Goal: Navigation & Orientation: Find specific page/section

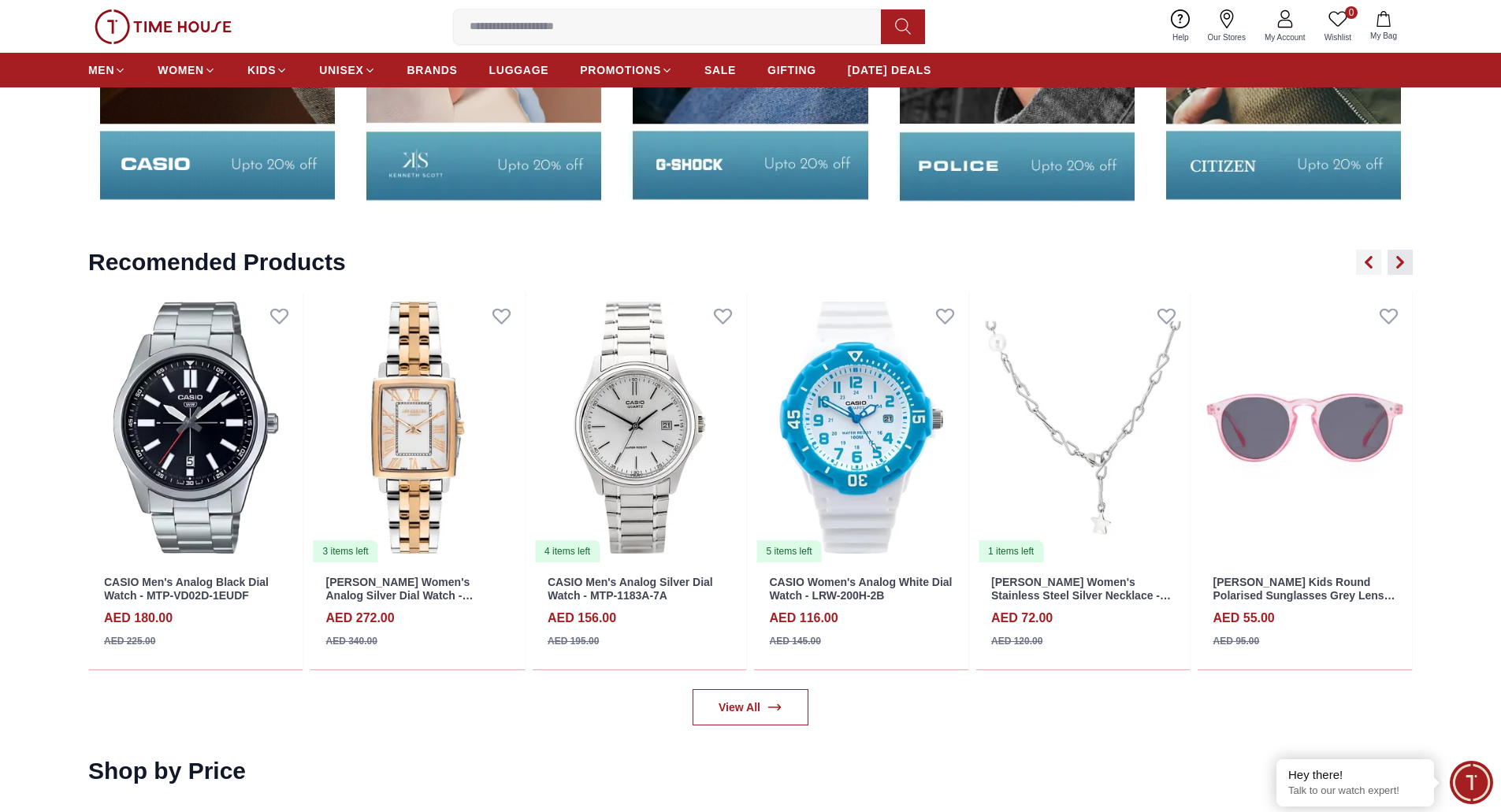
click at [1394, 254] on button "button" at bounding box center [1400, 262] width 25 height 25
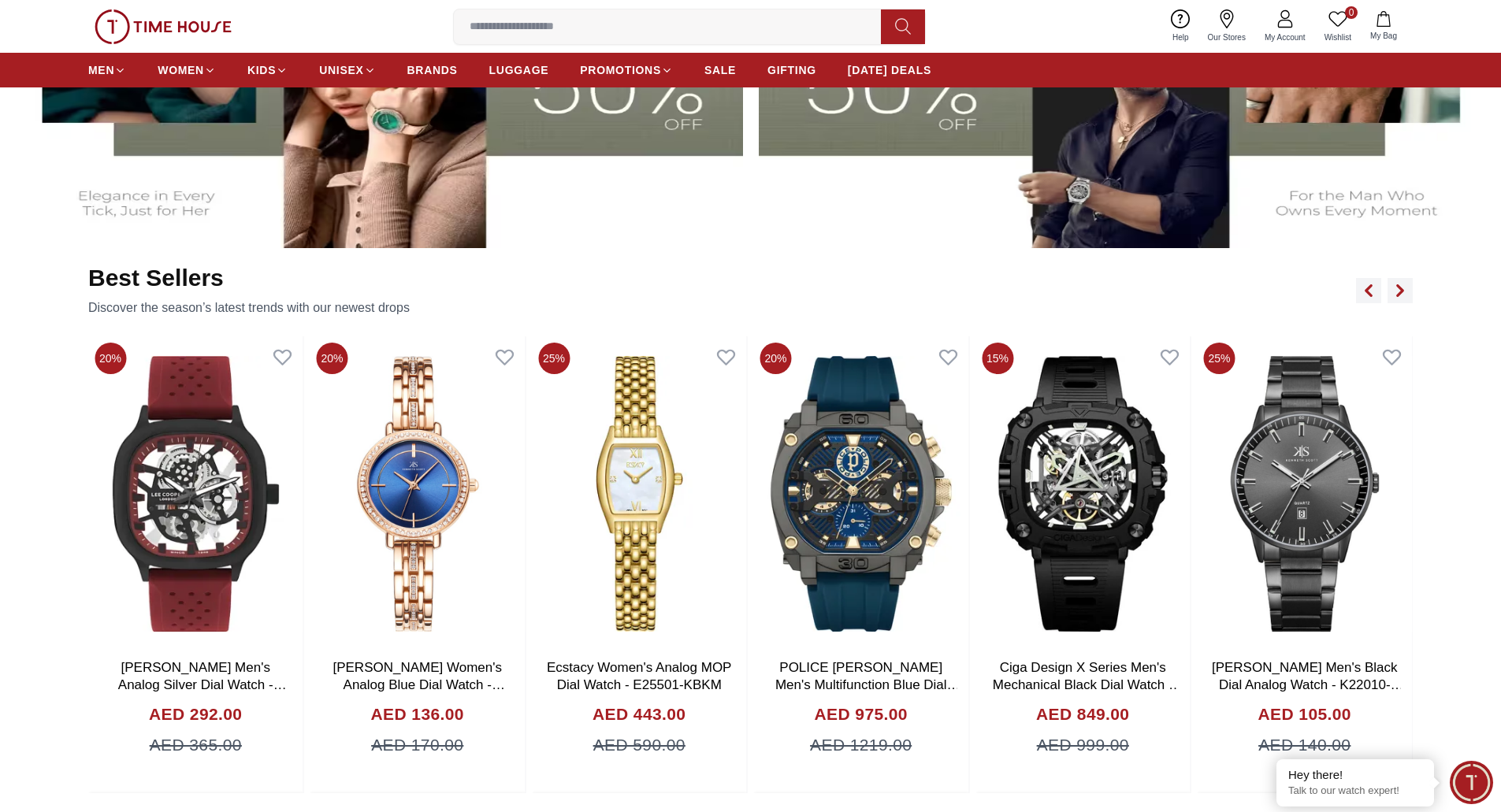
scroll to position [207, 0]
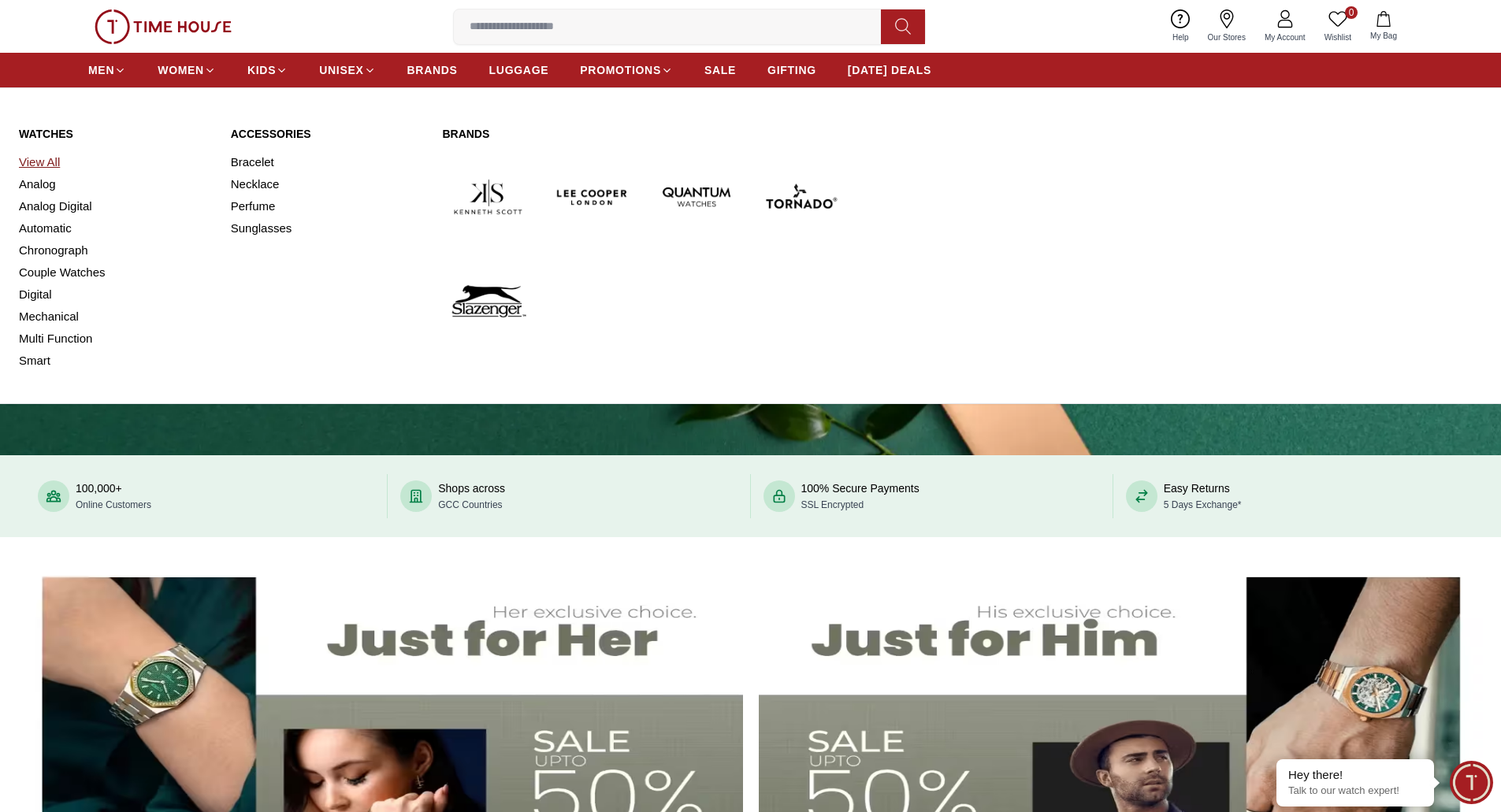
click at [39, 163] on link "View All" at bounding box center [115, 163] width 193 height 22
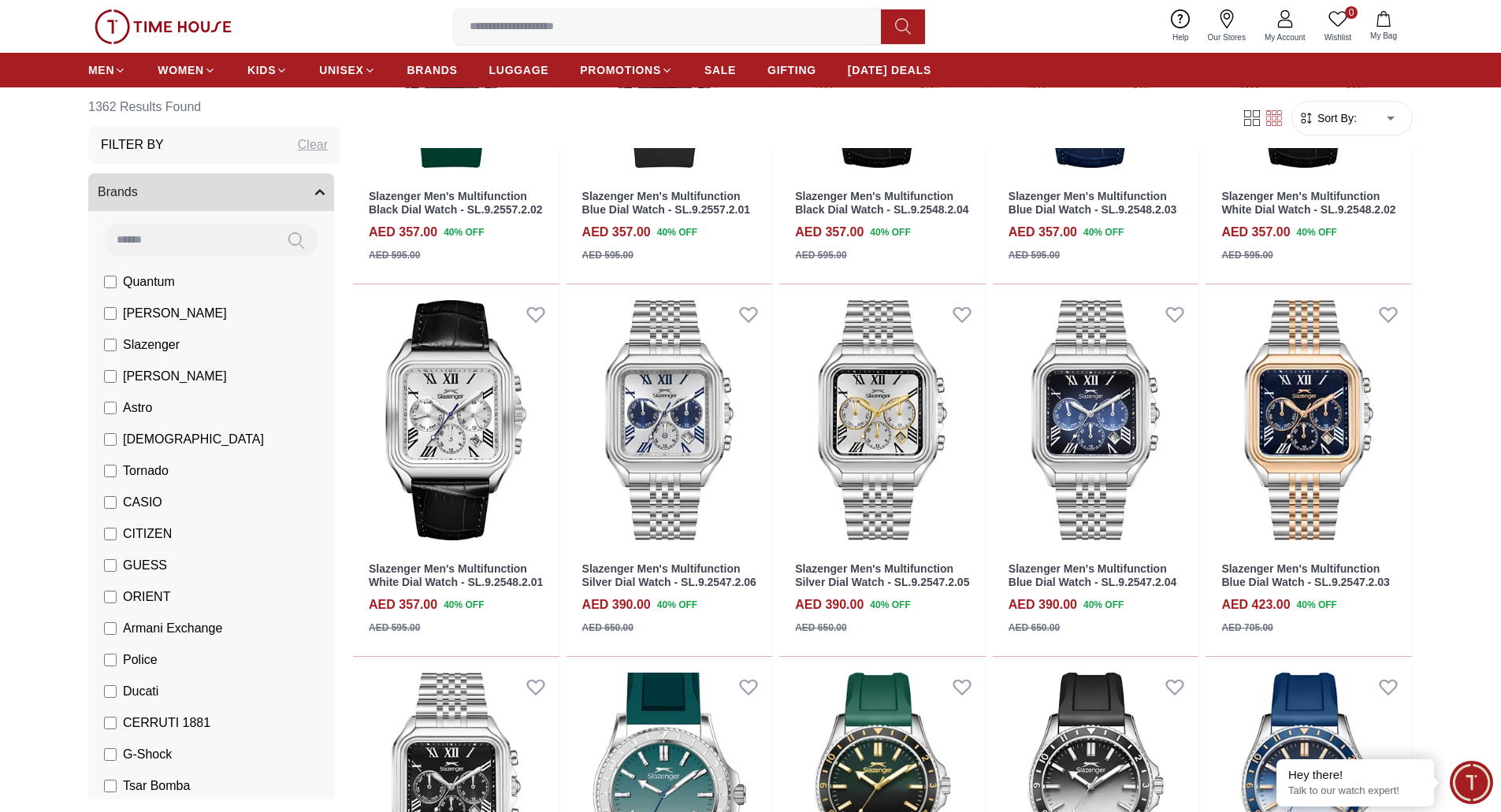
scroll to position [1421, 0]
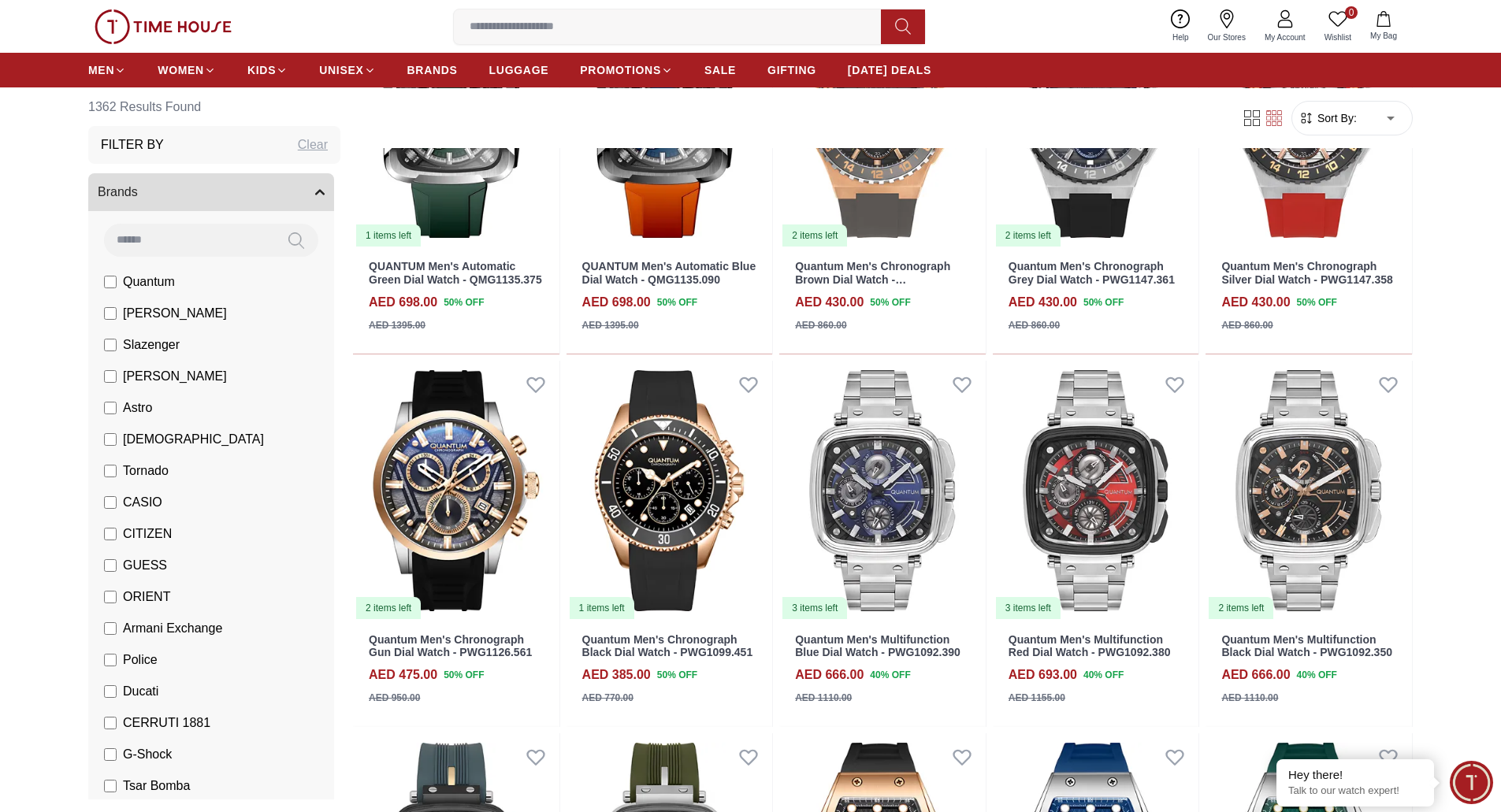
scroll to position [1421, 0]
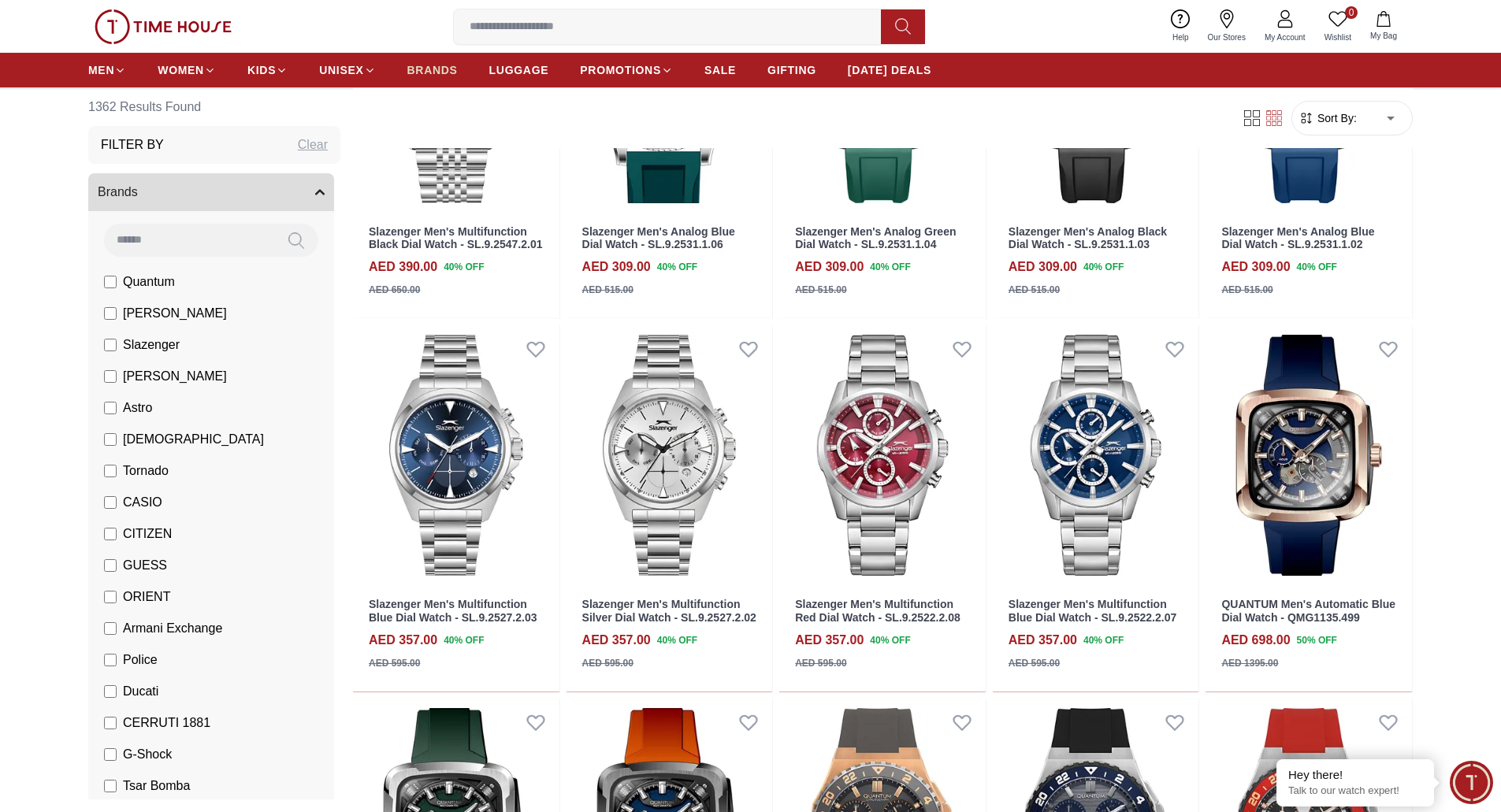
click at [440, 65] on span "BRANDS" at bounding box center [433, 69] width 51 height 16
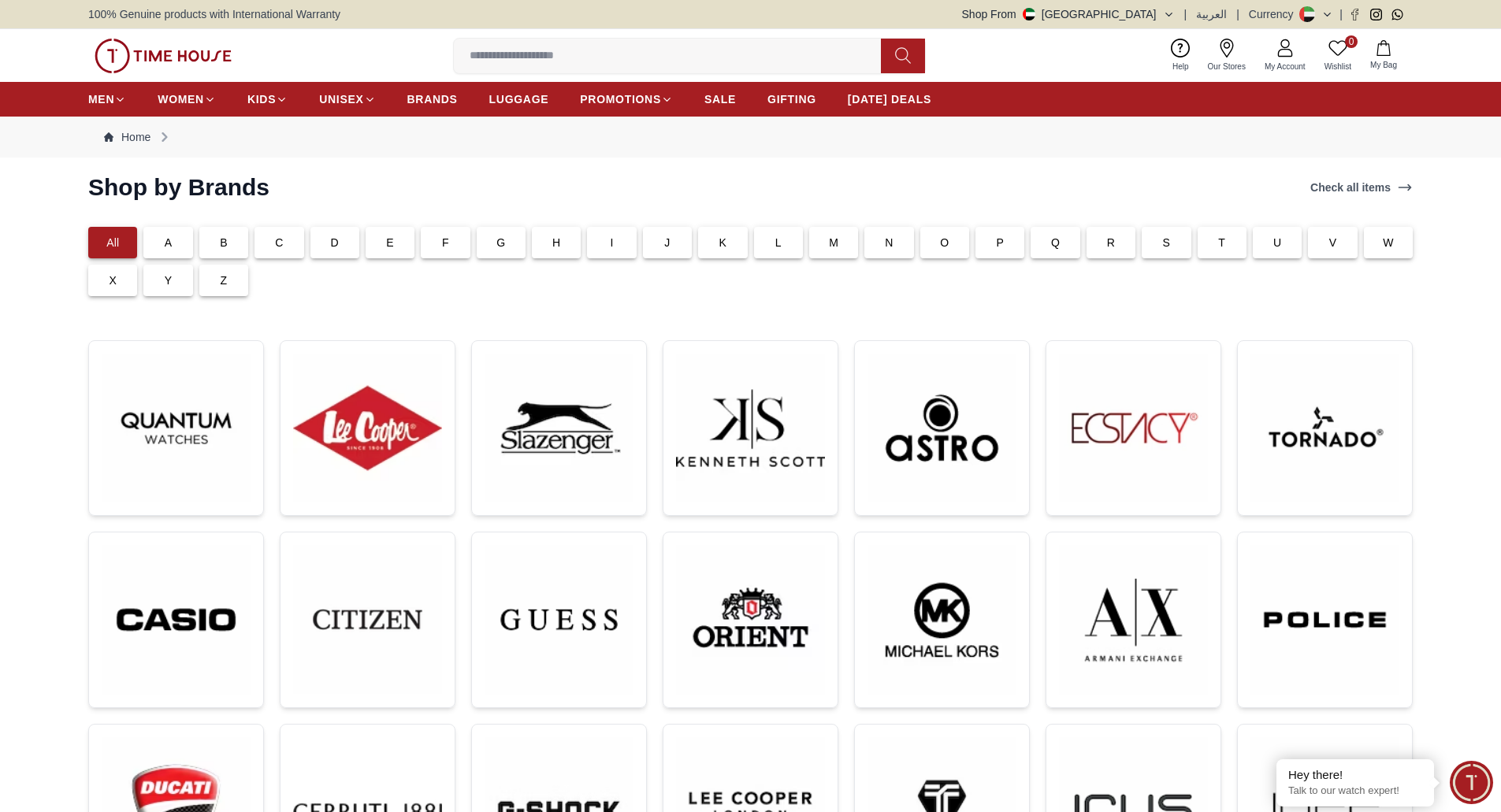
scroll to position [710, 0]
